Goal: Task Accomplishment & Management: Complete application form

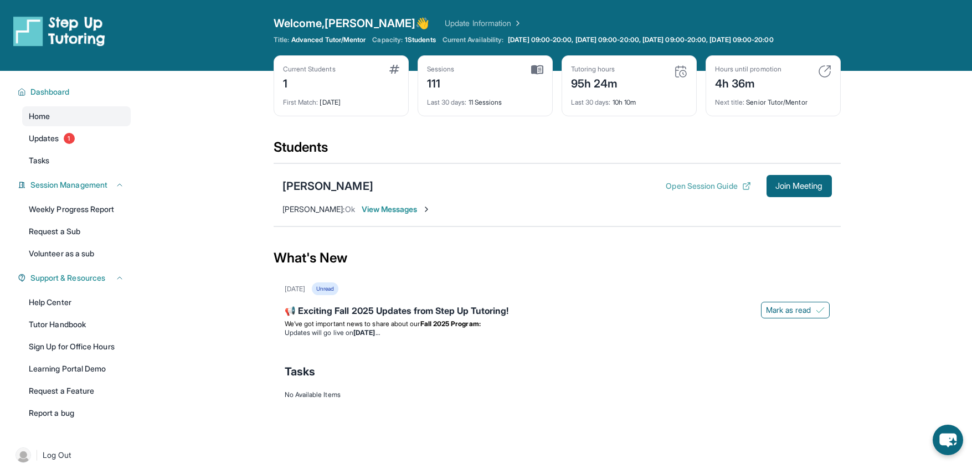
click at [695, 185] on button "Open Session Guide" at bounding box center [708, 186] width 85 height 11
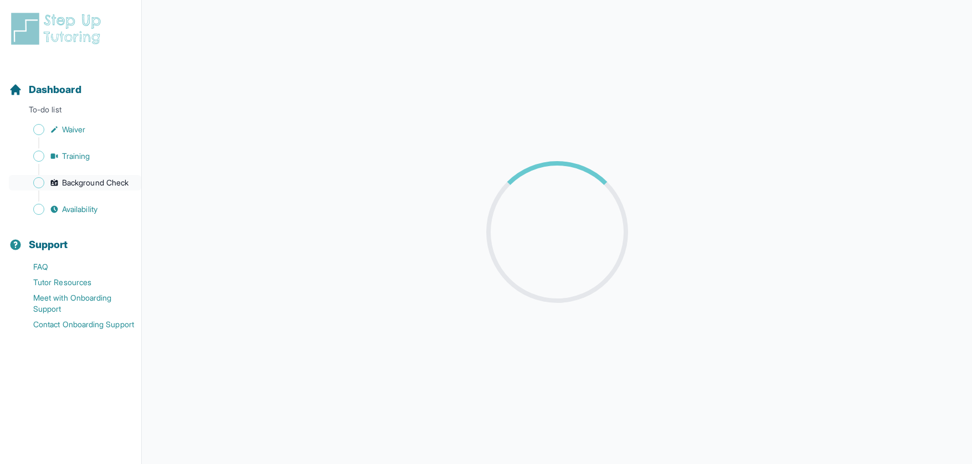
click at [81, 184] on span "Background Check" at bounding box center [95, 182] width 66 height 11
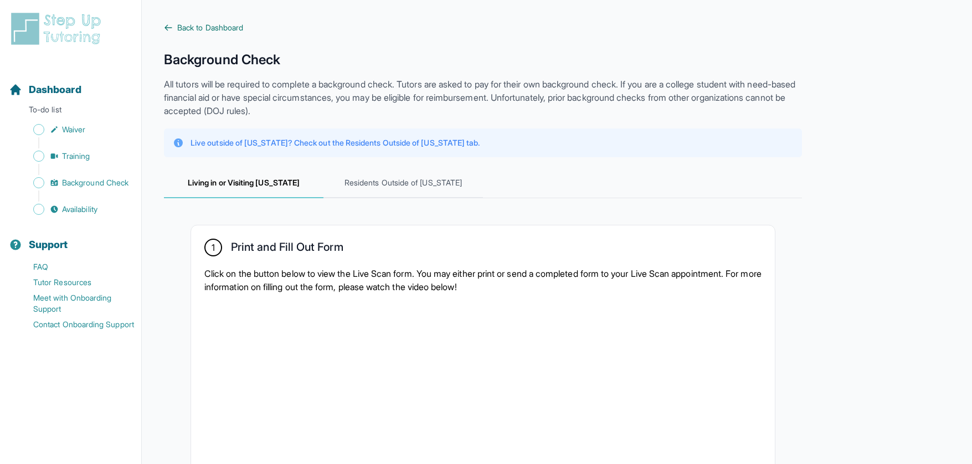
click at [194, 29] on span "Back to Dashboard" at bounding box center [210, 27] width 66 height 11
